Goal: Task Accomplishment & Management: Complete application form

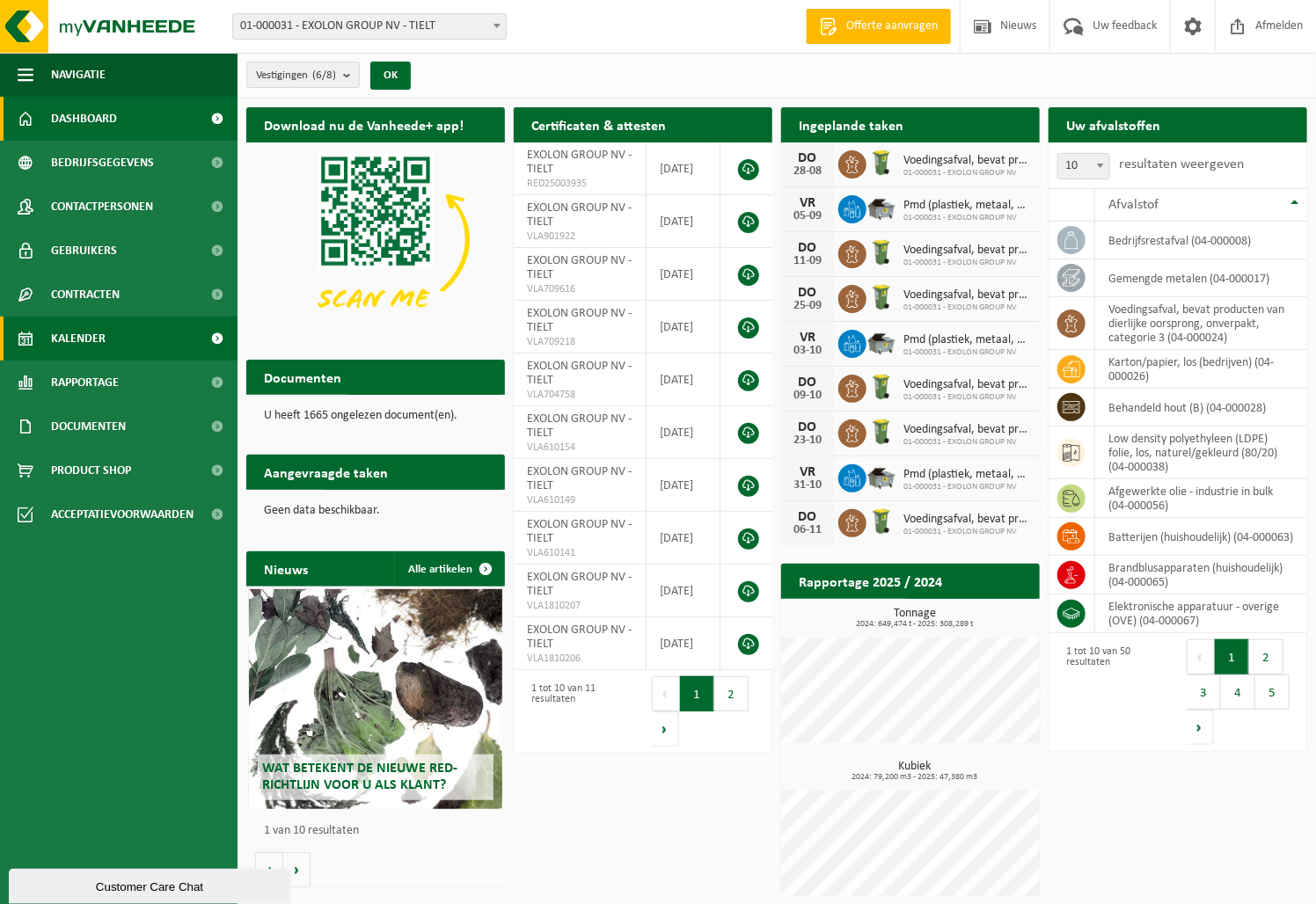
click at [80, 327] on span "Kalender" at bounding box center [78, 338] width 55 height 44
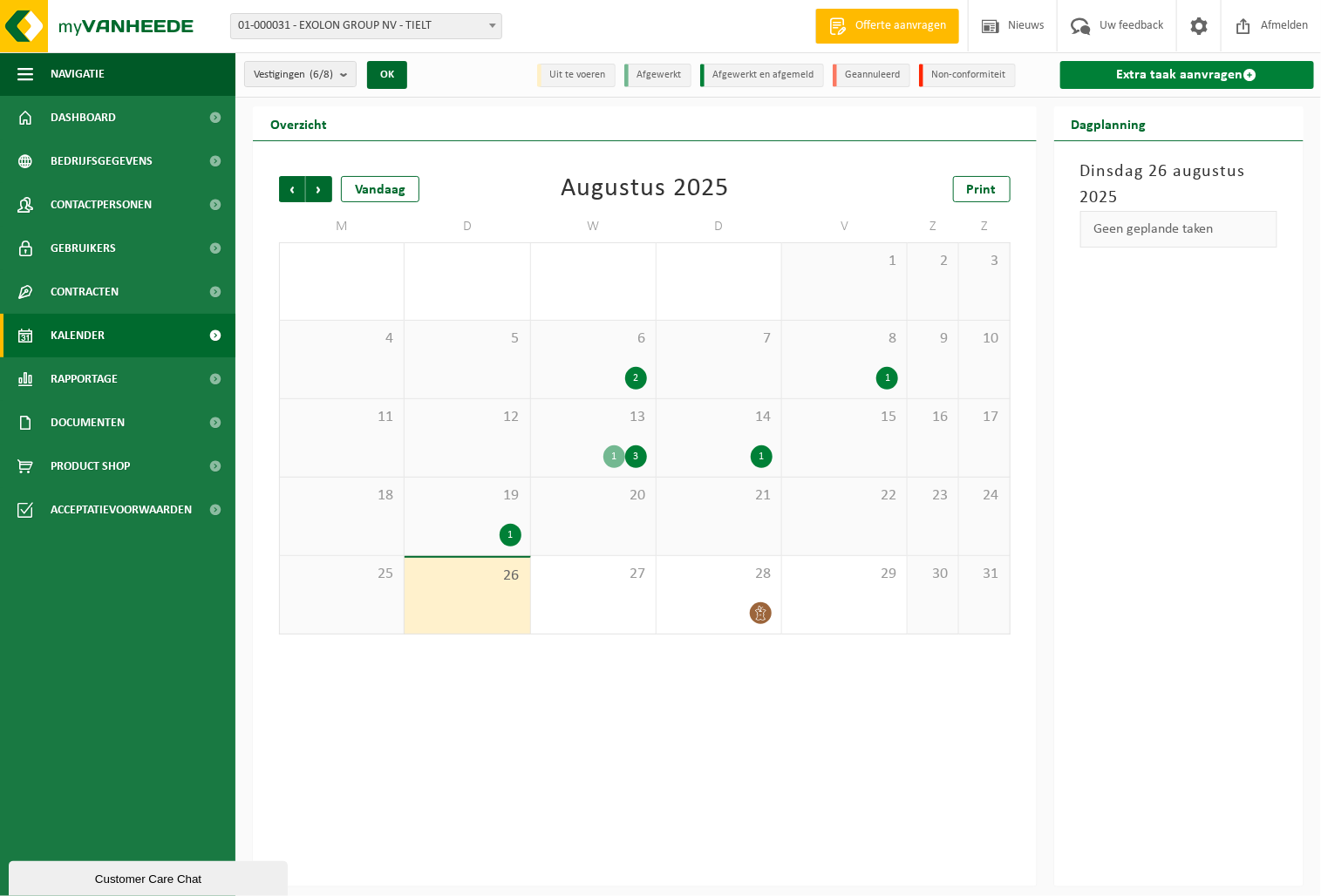
click at [1159, 78] on link "Extra taak aanvragen" at bounding box center [1187, 74] width 254 height 27
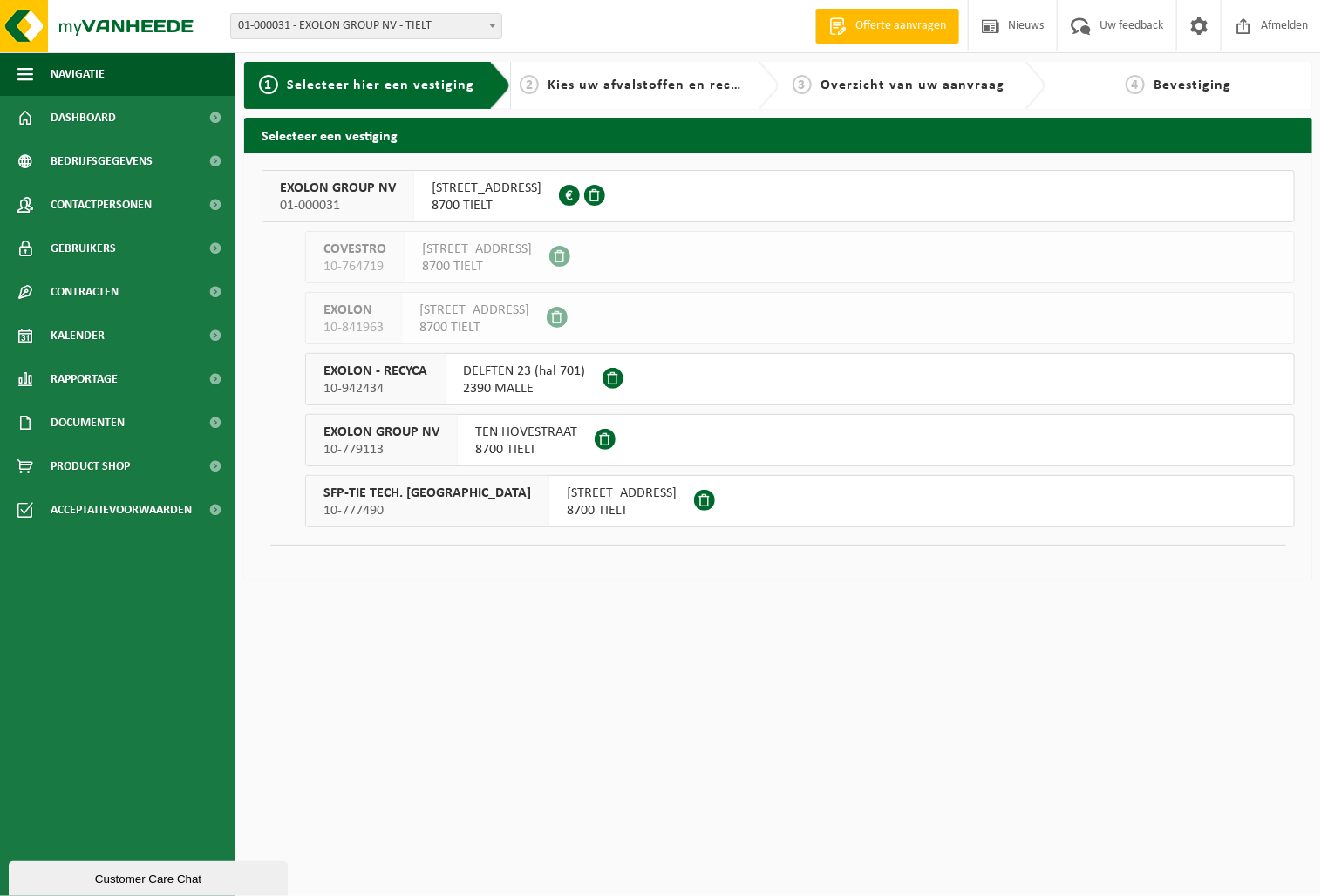
click at [329, 186] on span "EXOLON GROUP NV" at bounding box center [338, 189] width 116 height 18
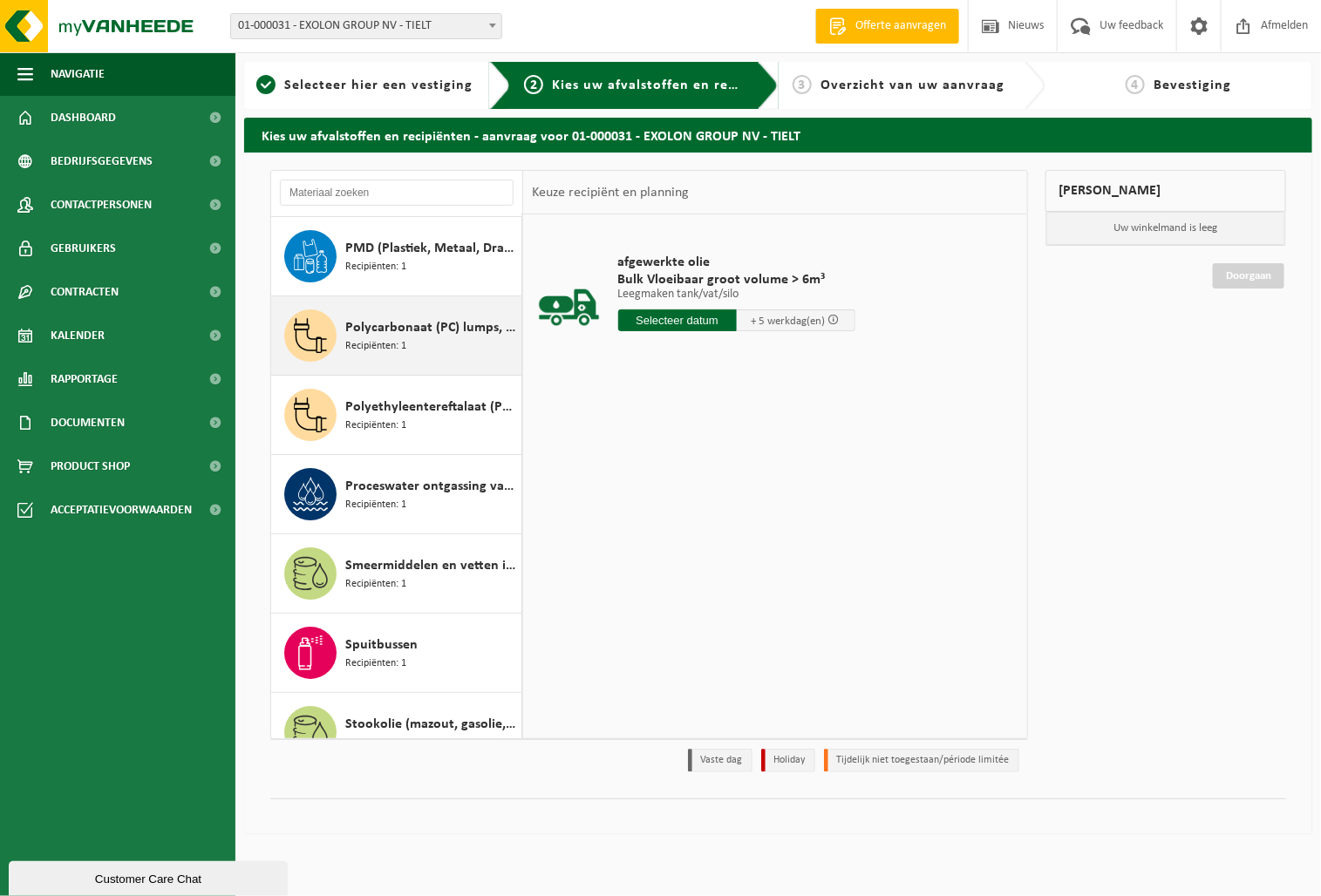
click at [368, 320] on div "Polycarbonaat (PC) lumps, naturel Recipiënten: 1" at bounding box center [432, 335] width 172 height 52
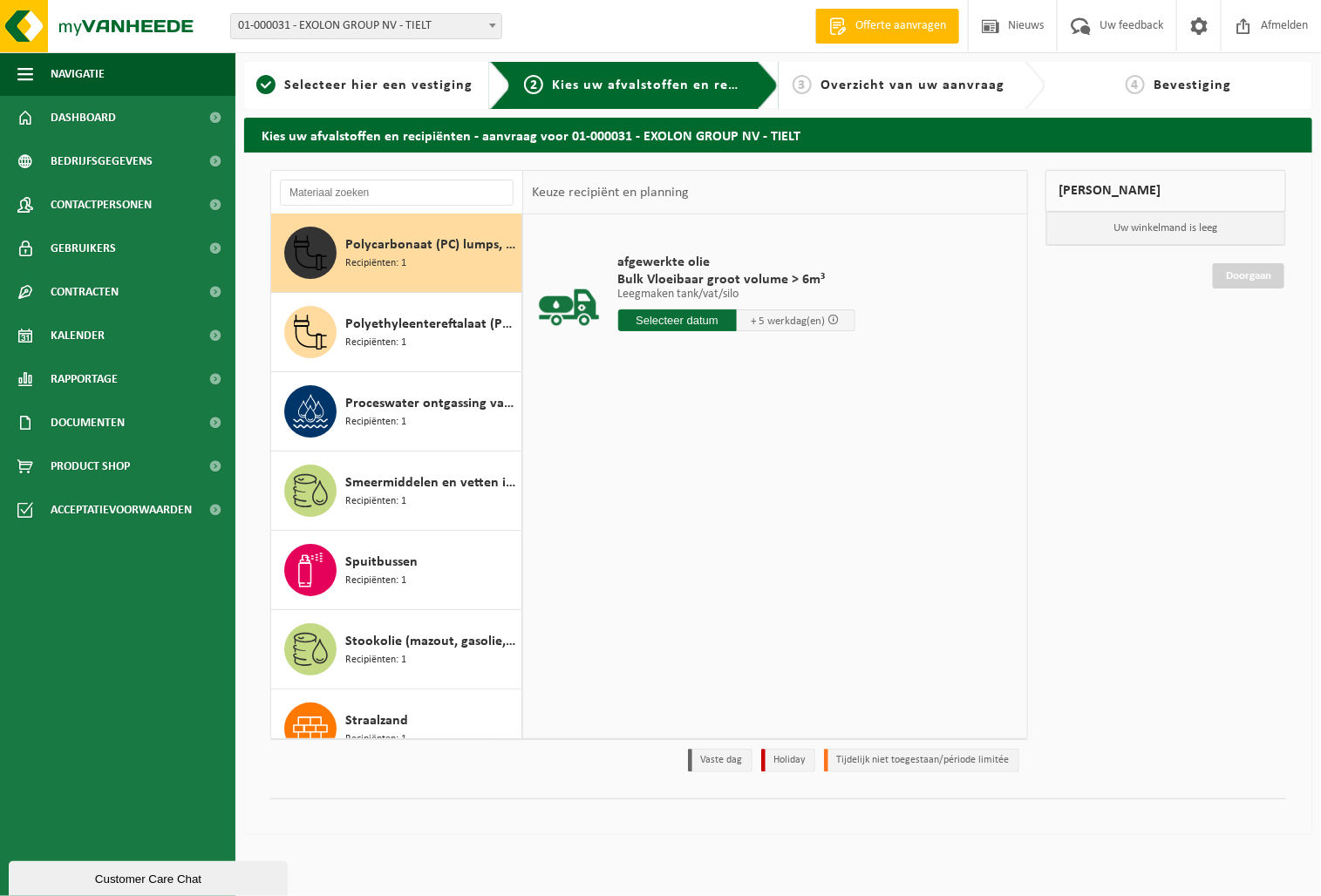
scroll to position [2702, 0]
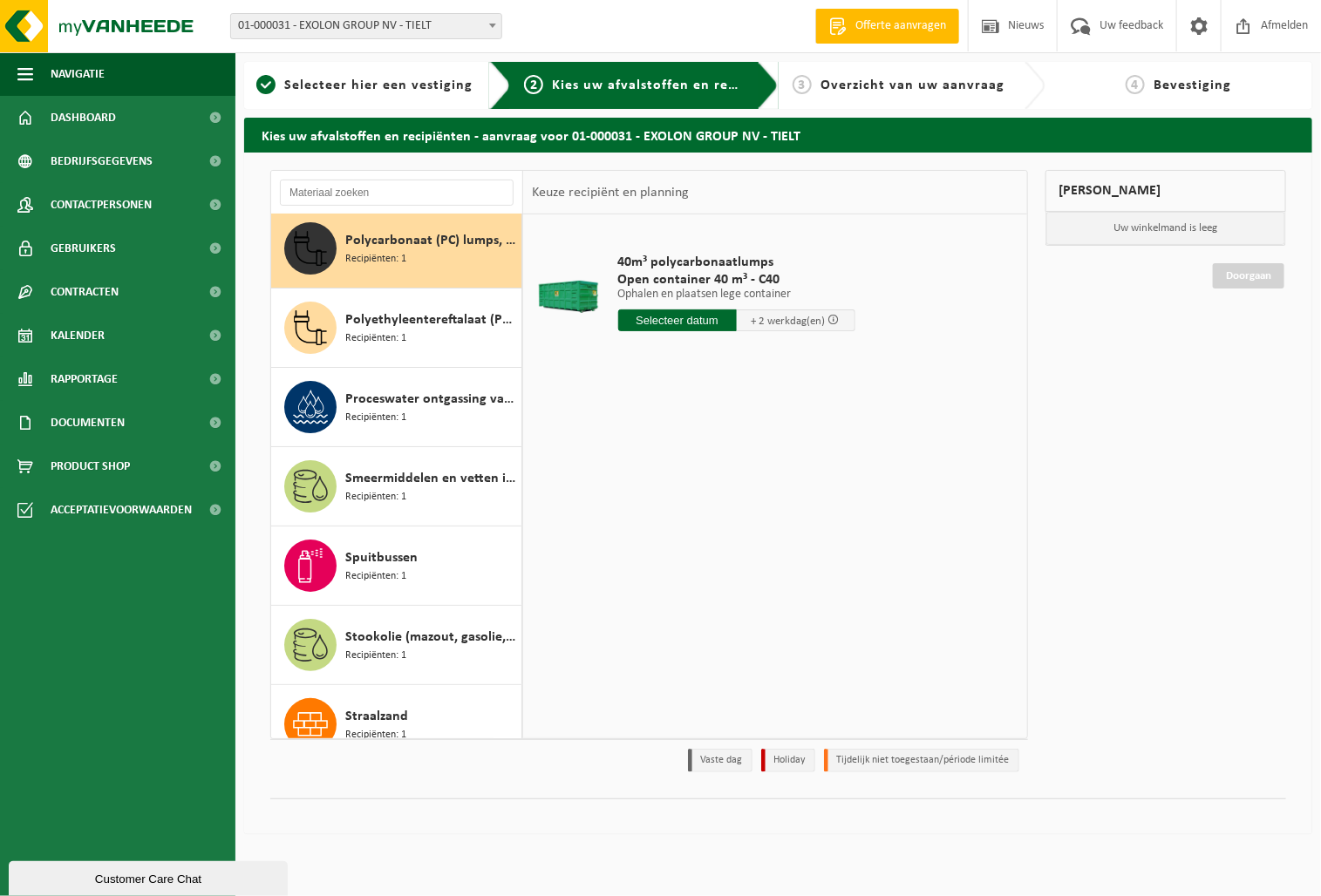
click at [697, 323] on input "text" at bounding box center [677, 320] width 119 height 22
click at [694, 525] on div "27" at bounding box center [695, 530] width 30 height 27
type input "Van 2025-08-27"
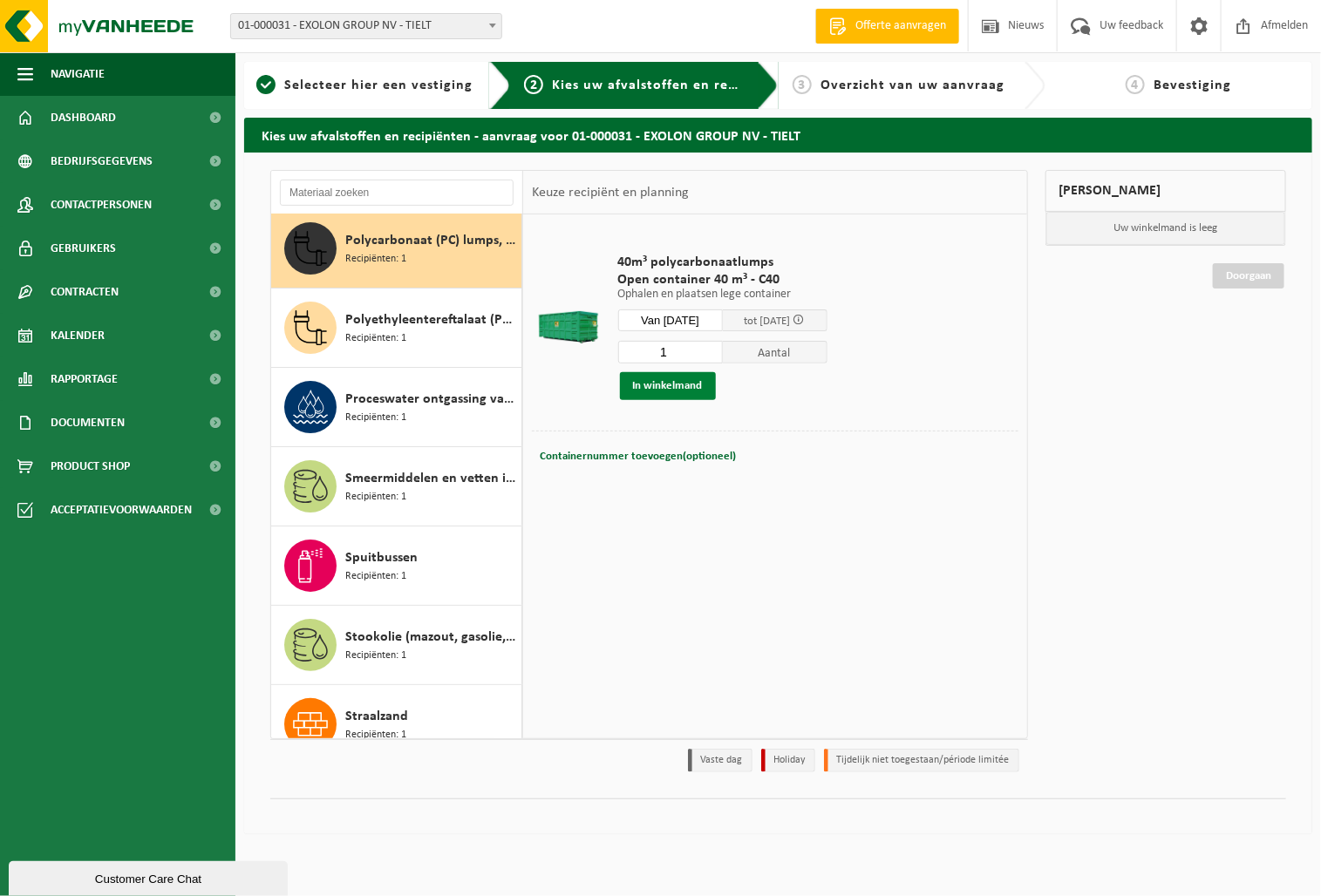
click at [653, 386] on button "In winkelmand" at bounding box center [668, 386] width 96 height 27
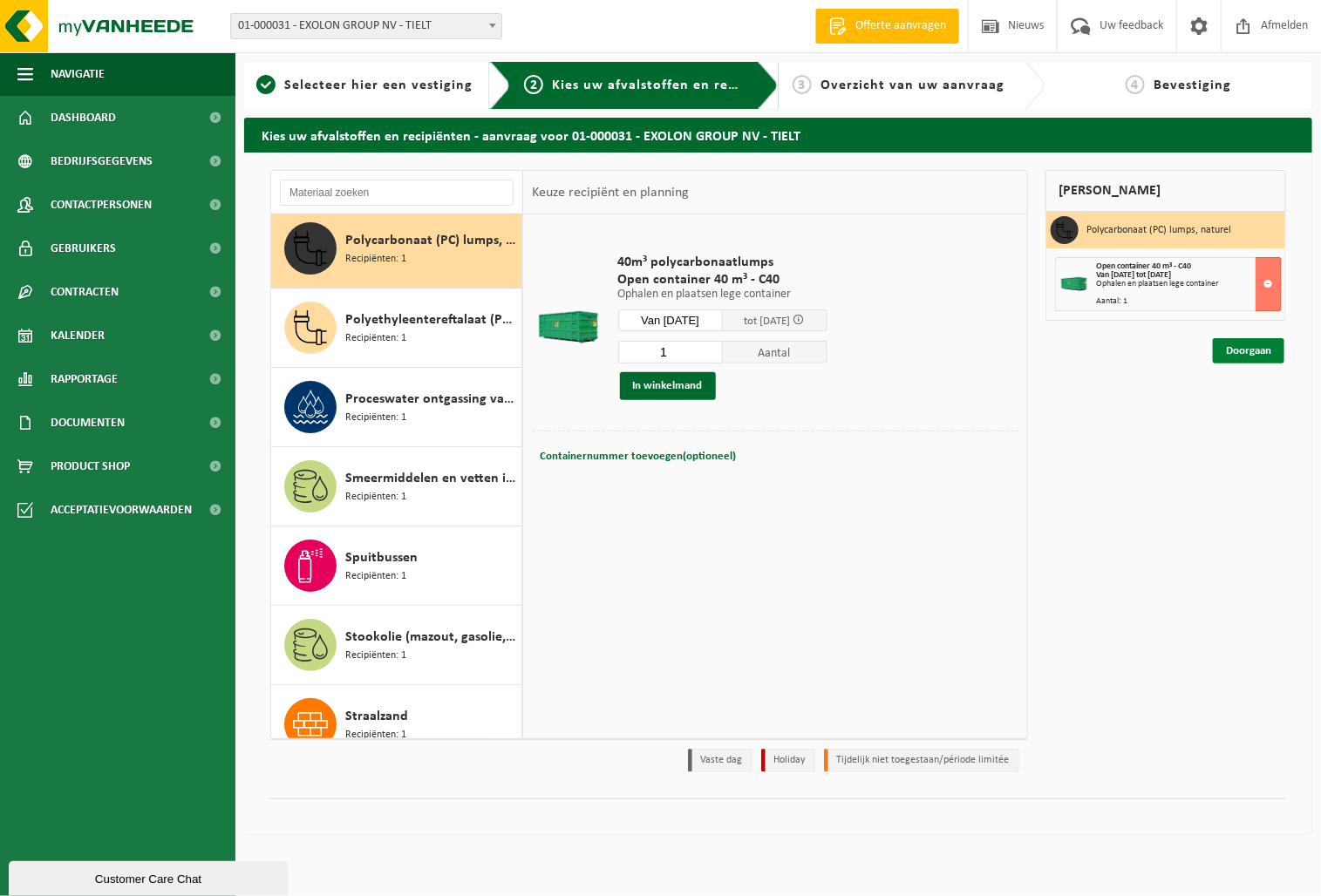
click at [1277, 353] on link "Doorgaan" at bounding box center [1248, 351] width 72 height 26
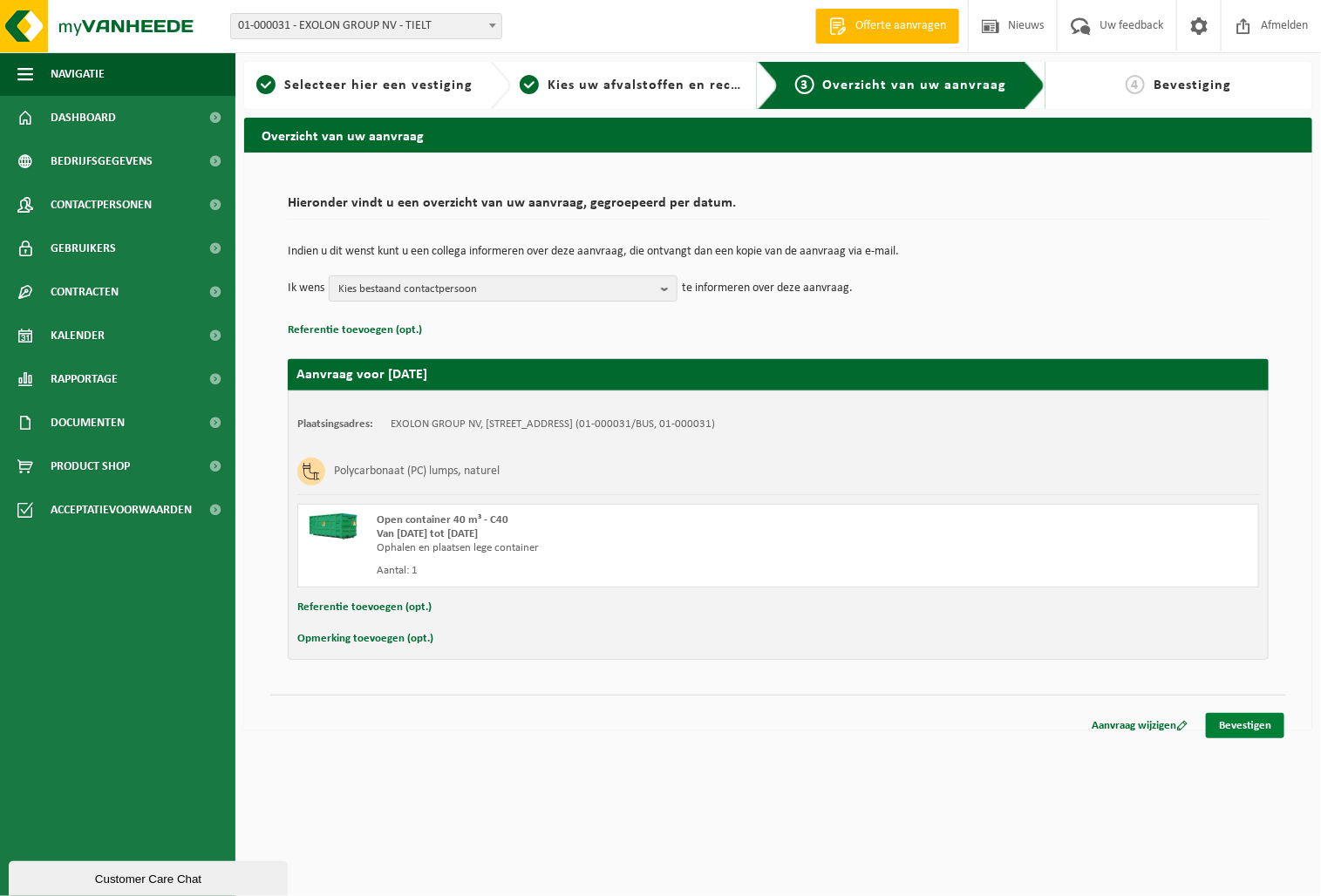
click at [1256, 722] on link "Bevestigen" at bounding box center [1245, 726] width 79 height 26
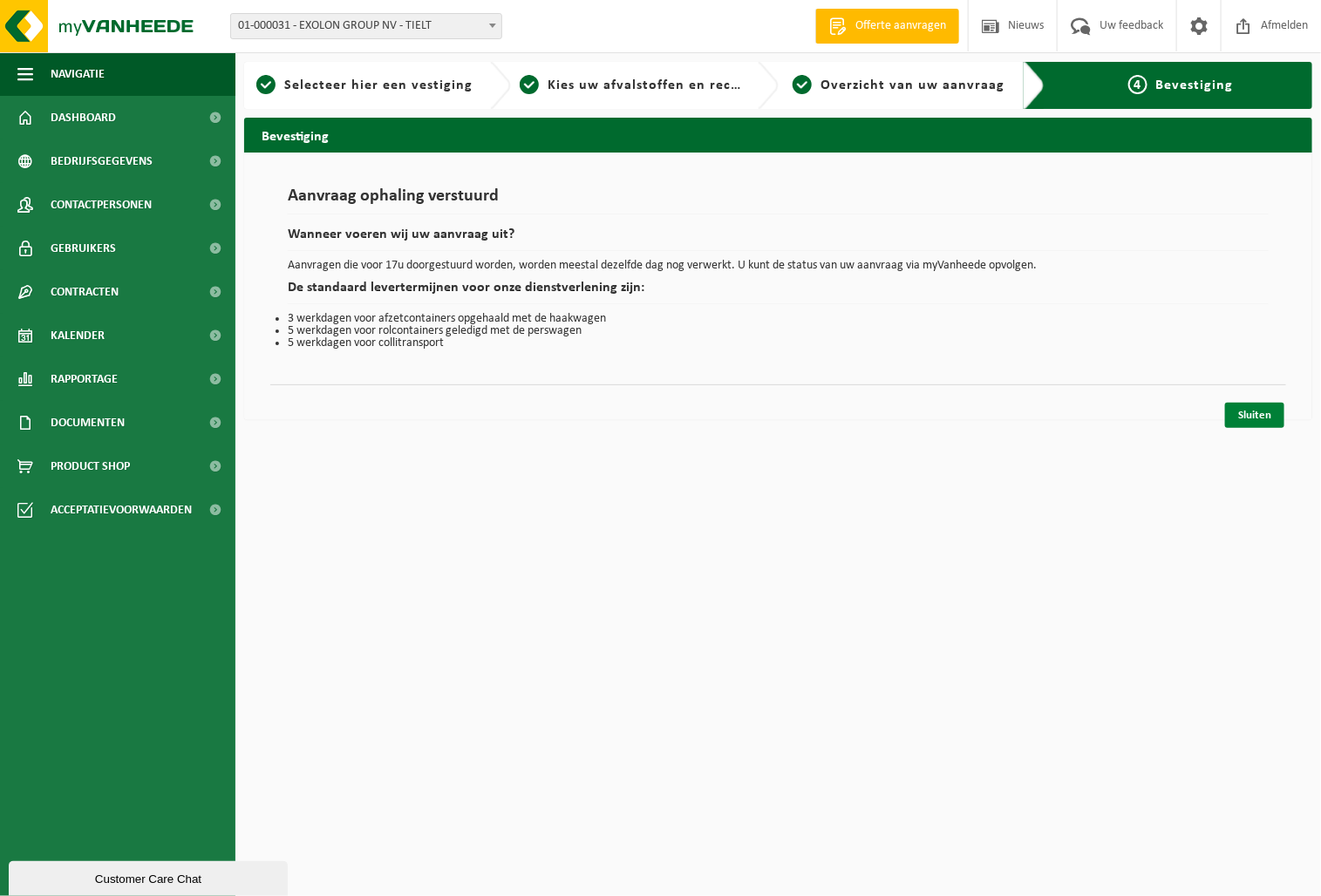
click at [1250, 406] on link "Sluiten" at bounding box center [1255, 415] width 59 height 26
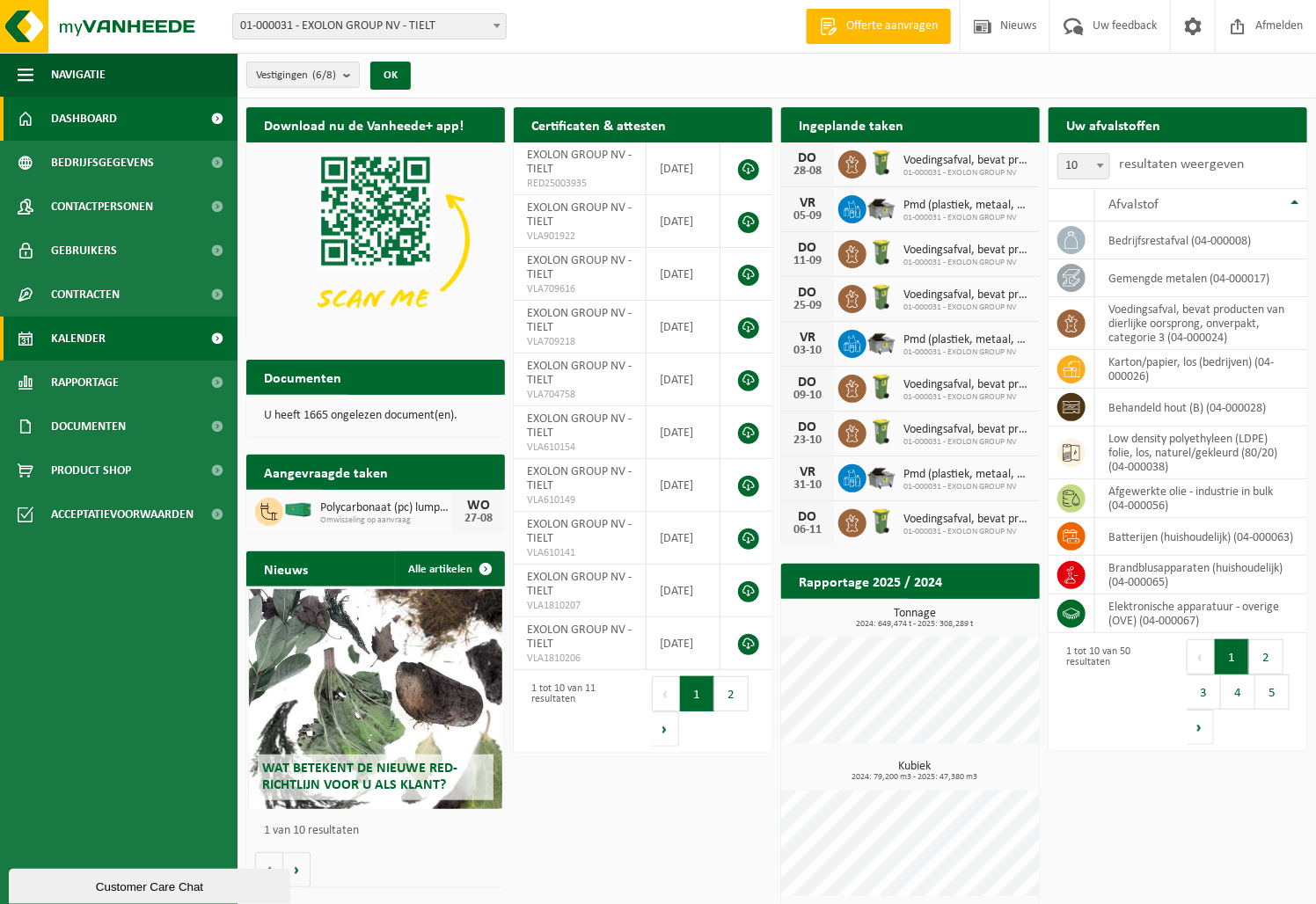
click at [98, 338] on span "Kalender" at bounding box center [78, 338] width 55 height 44
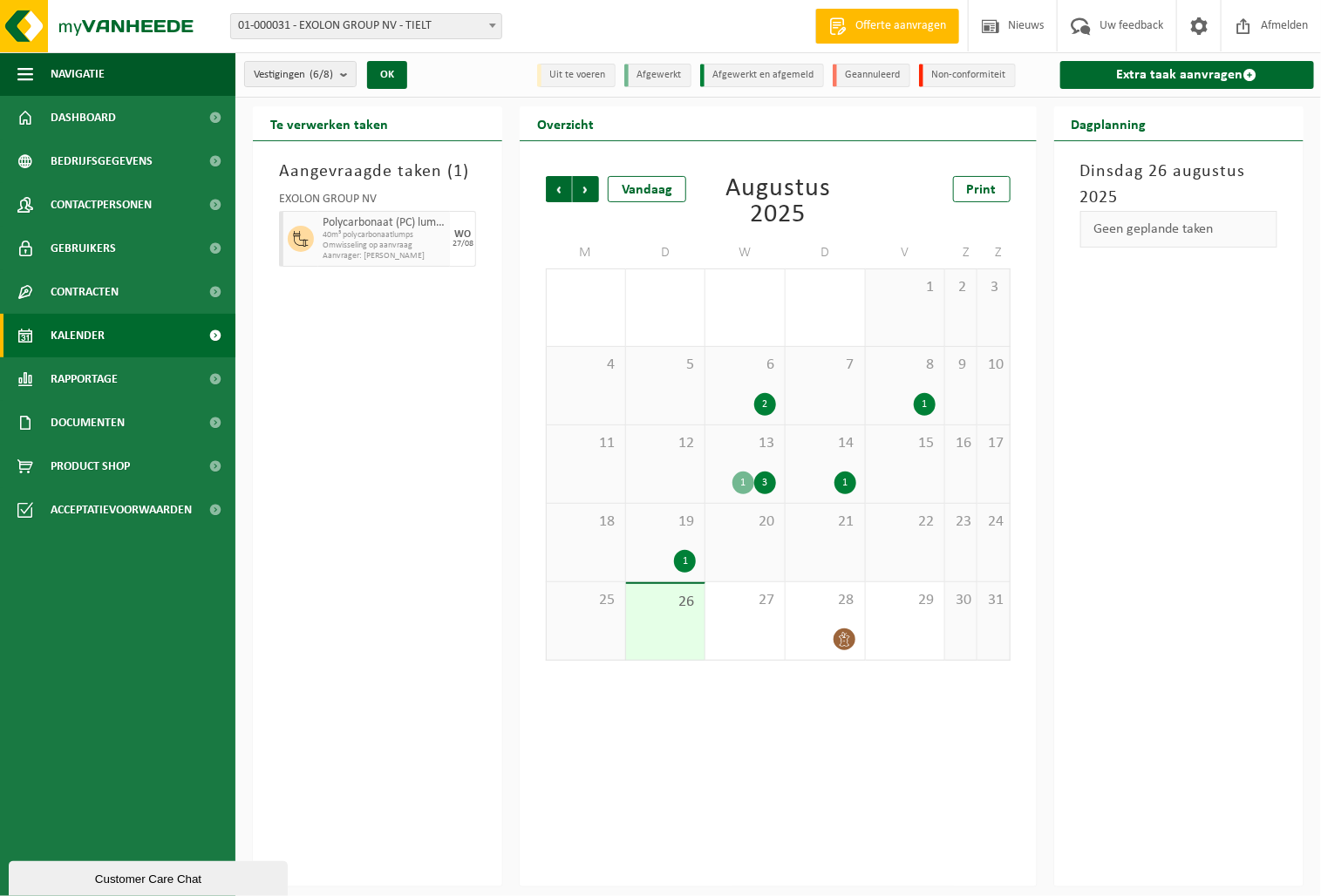
click at [844, 477] on div "1" at bounding box center [845, 483] width 22 height 23
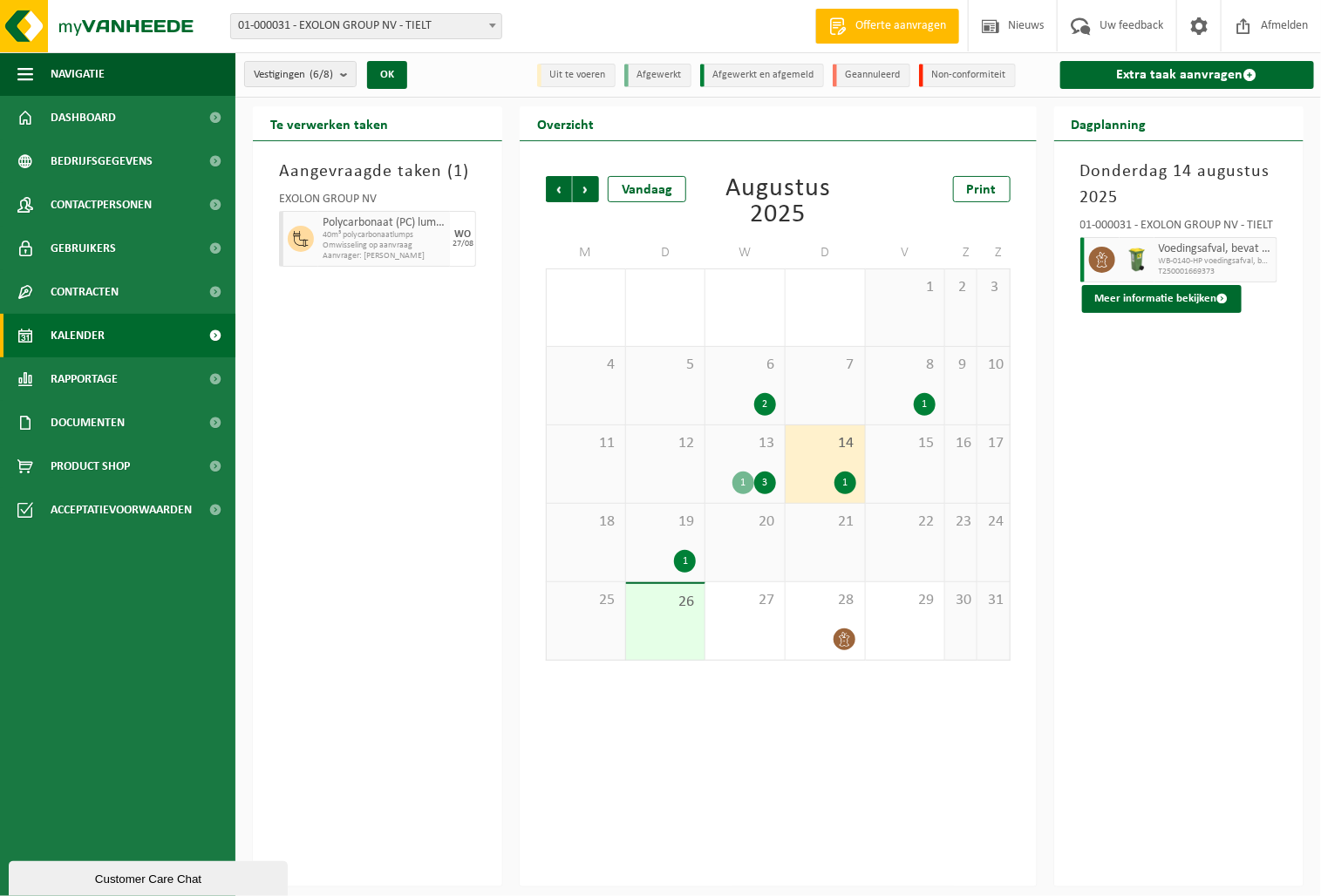
click at [739, 703] on div "Vorige Volgende Vandaag [DATE] Print M D W D V Z Z 28 29 30 1 31 1 1 2 3 4 5 6 …" at bounding box center [778, 513] width 517 height 745
